Goal: Task Accomplishment & Management: Use online tool/utility

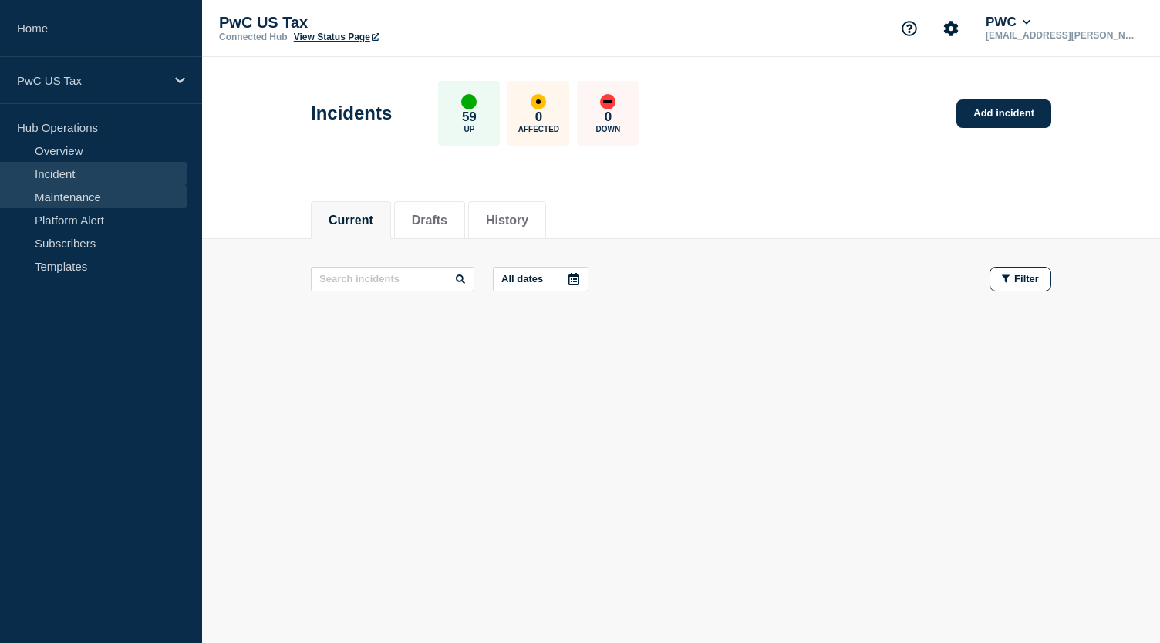
click at [77, 198] on link "Maintenance" at bounding box center [93, 196] width 187 height 23
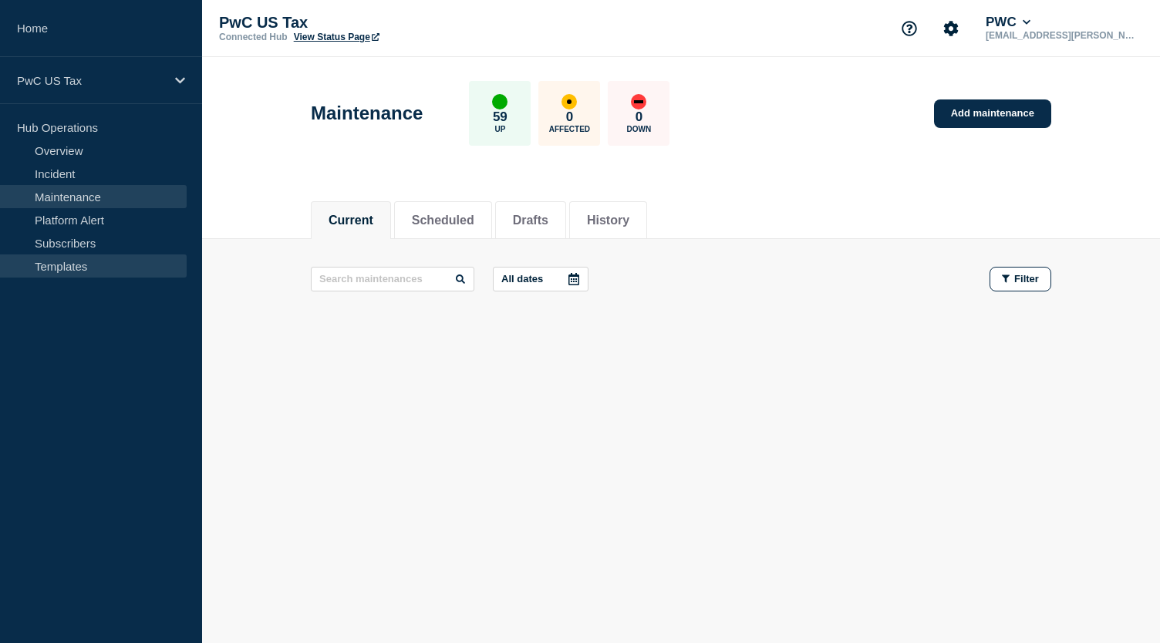
click at [65, 264] on link "Templates" at bounding box center [93, 266] width 187 height 23
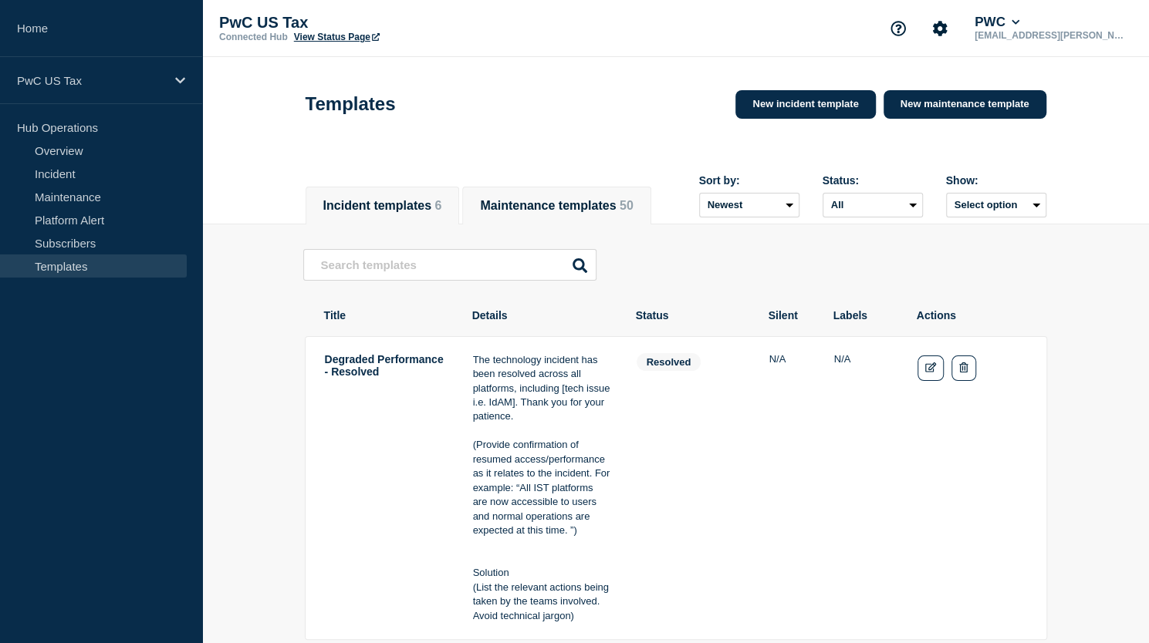
click at [608, 199] on button "Maintenance templates 50" at bounding box center [556, 206] width 153 height 14
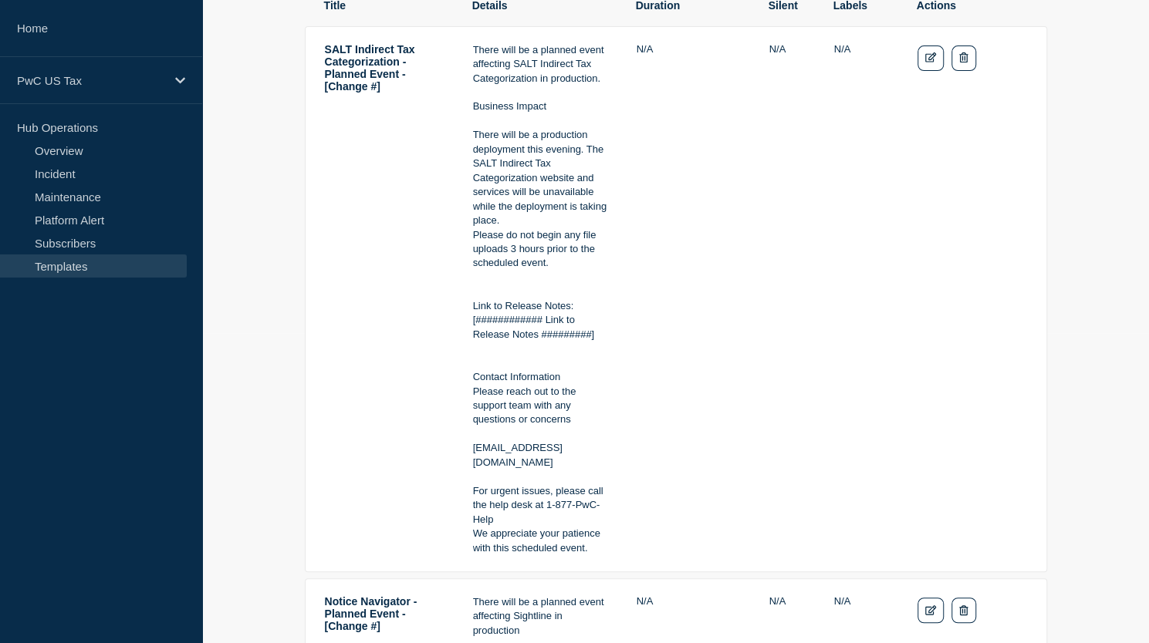
scroll to position [309, 0]
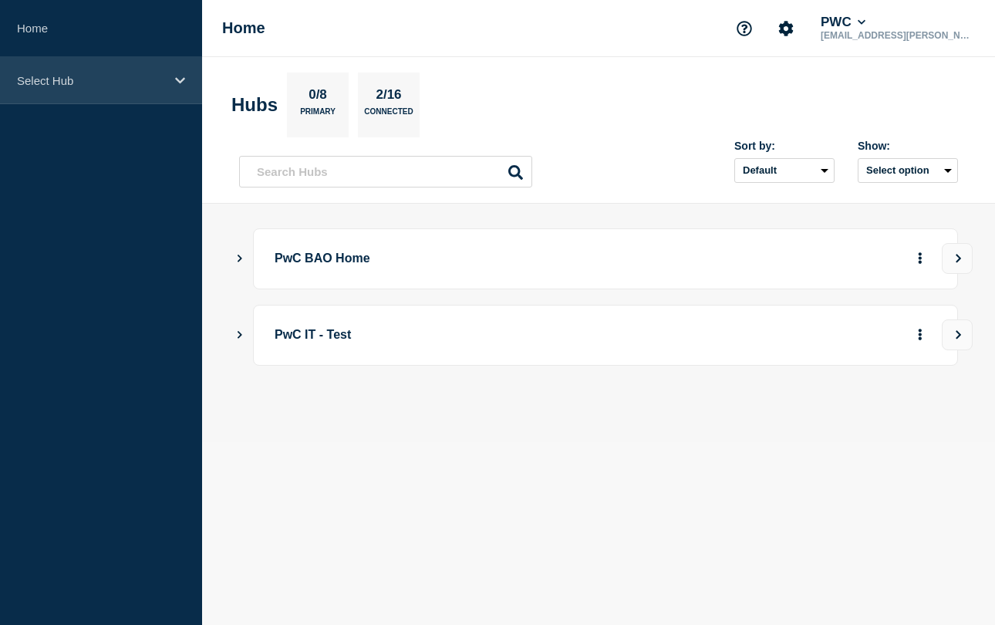
click at [89, 74] on p "Select Hub" at bounding box center [91, 80] width 148 height 13
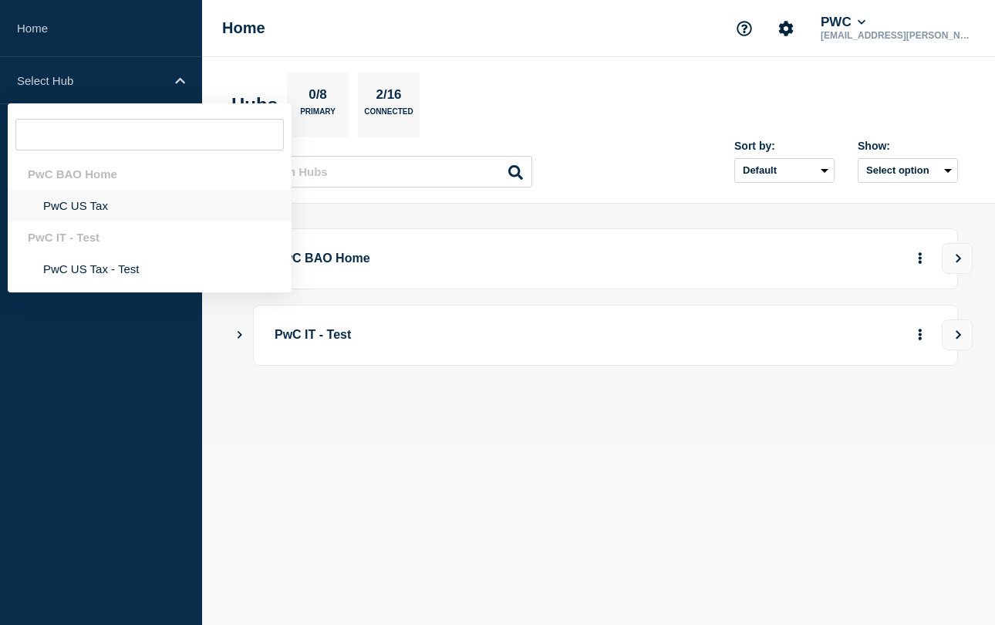
click at [103, 207] on li "PwC US Tax" at bounding box center [150, 206] width 284 height 32
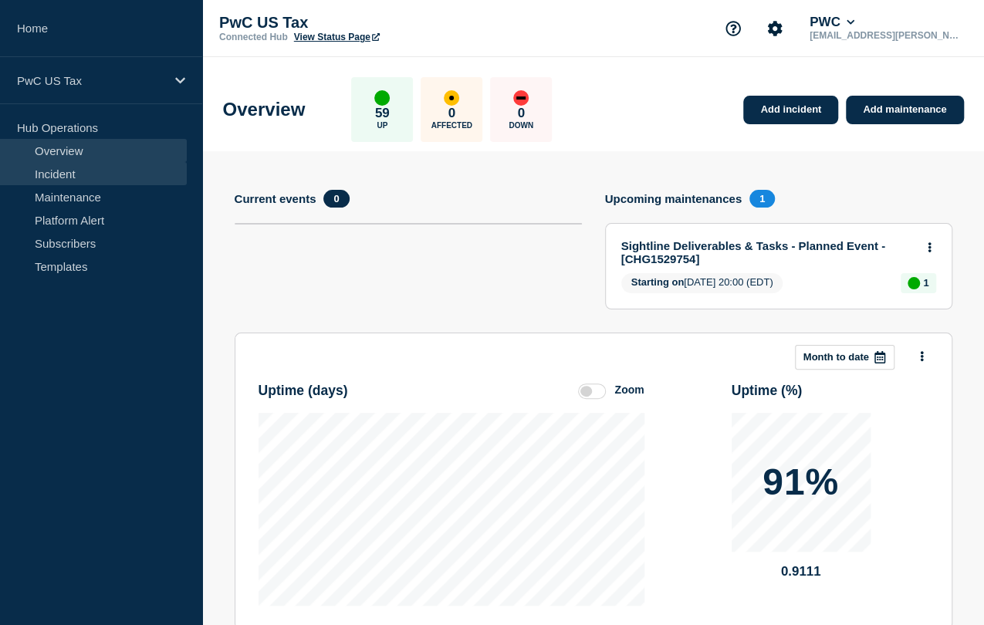
click at [80, 170] on link "Incident" at bounding box center [93, 173] width 187 height 23
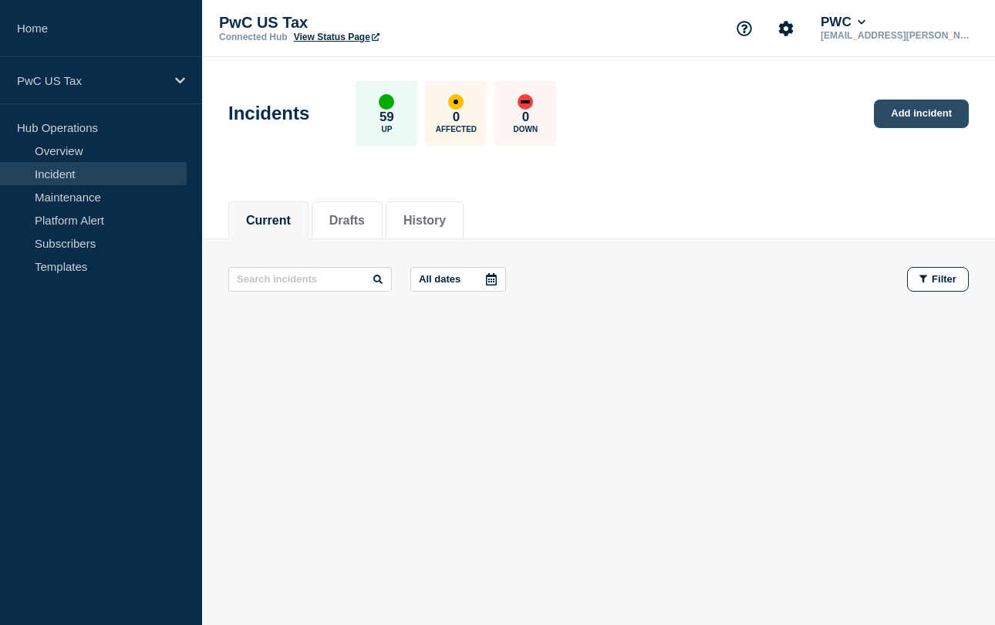
click at [926, 112] on link "Add incident" at bounding box center [921, 114] width 95 height 29
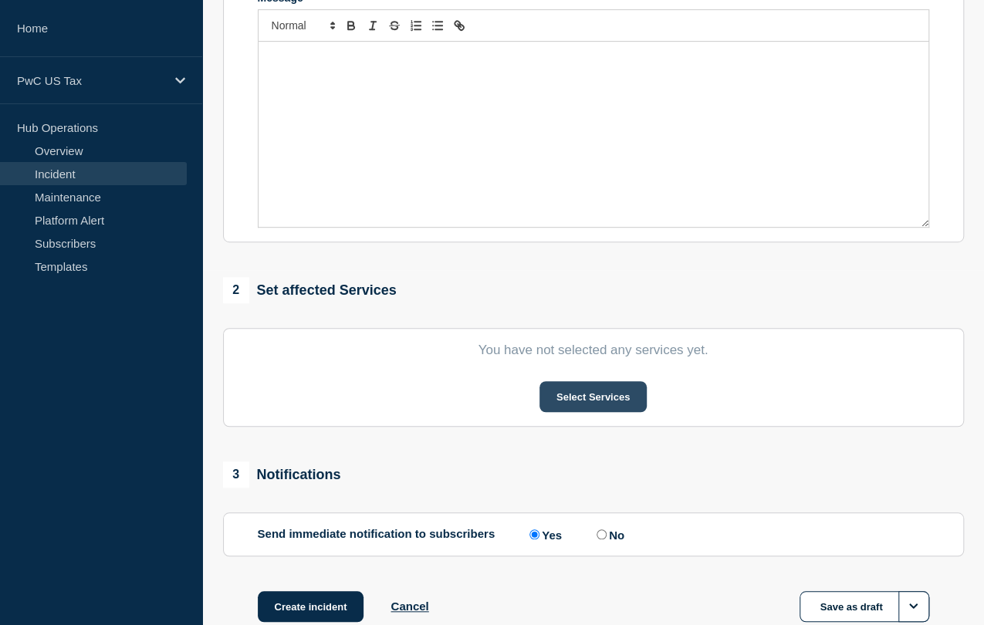
scroll to position [386, 0]
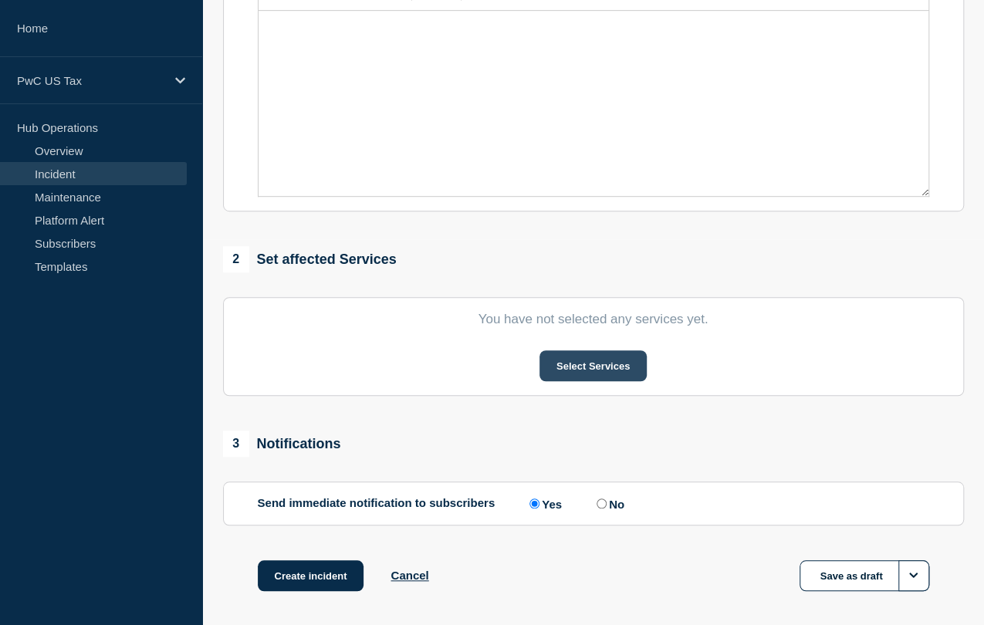
click at [617, 370] on button "Select Services" at bounding box center [592, 365] width 107 height 31
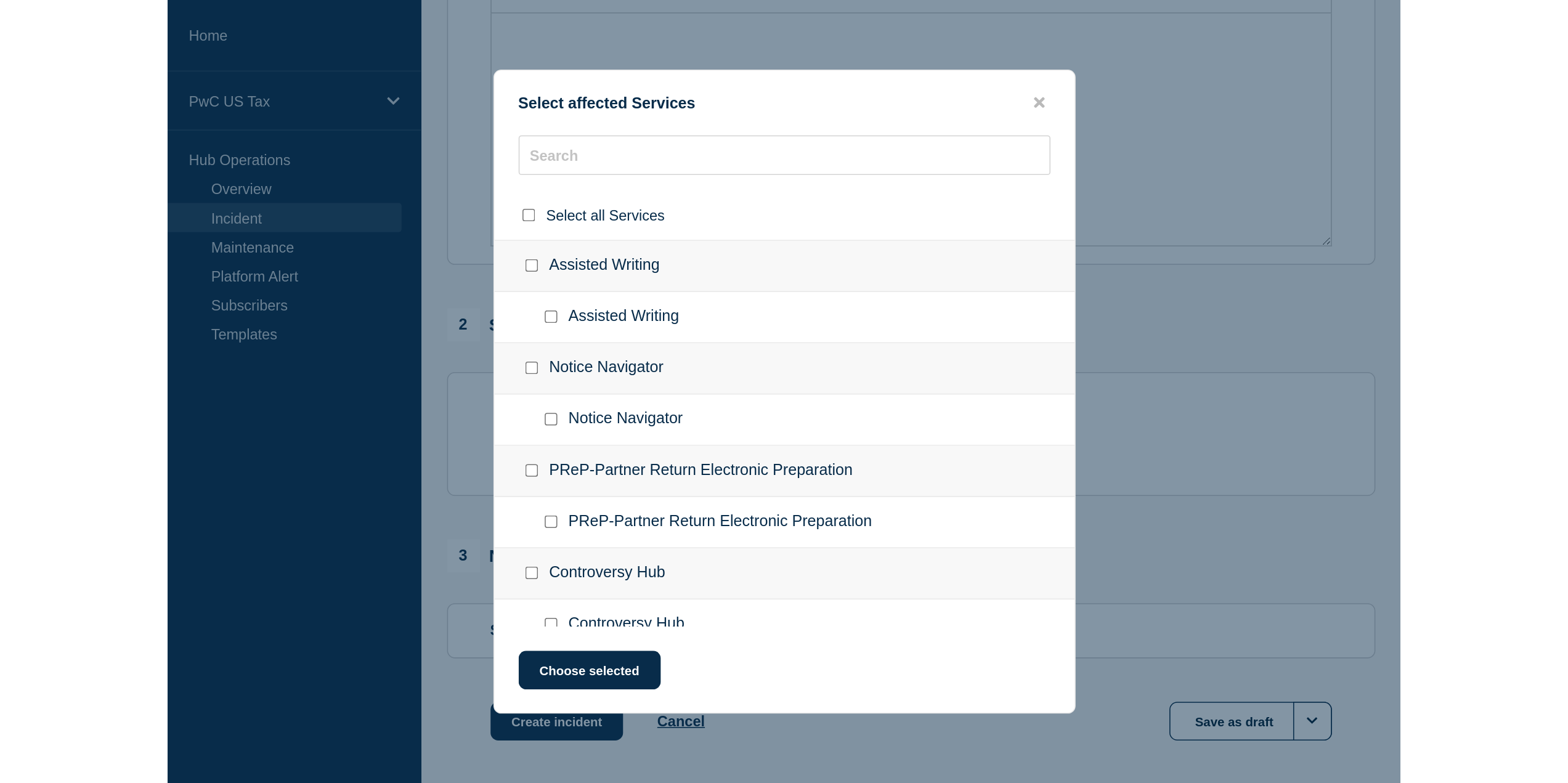
scroll to position [78, 0]
